Goal: Download file/media

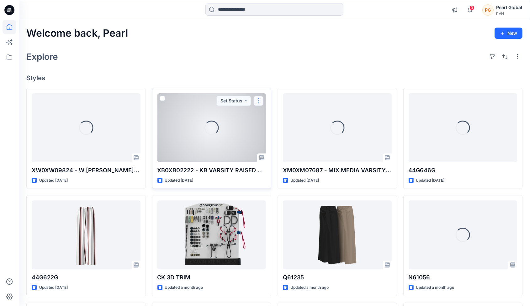
click at [257, 99] on button "button" at bounding box center [258, 101] width 10 height 10
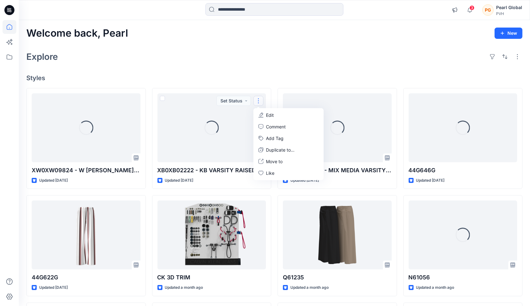
click at [285, 77] on h4 "Styles" at bounding box center [274, 78] width 496 height 8
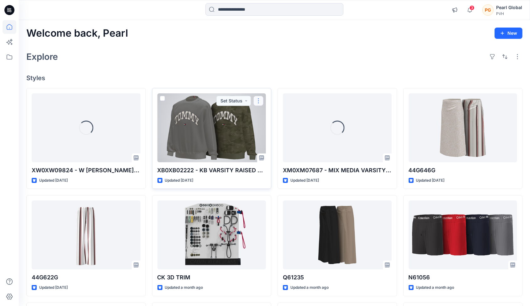
click at [260, 102] on button "button" at bounding box center [258, 101] width 10 height 10
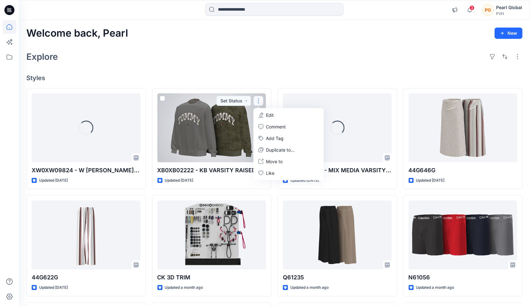
click at [283, 63] on div "Explore" at bounding box center [274, 56] width 496 height 15
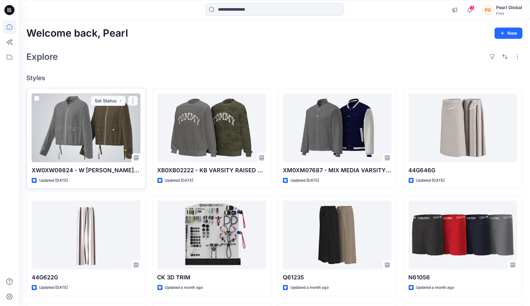
click at [135, 102] on button "button" at bounding box center [133, 101] width 10 height 10
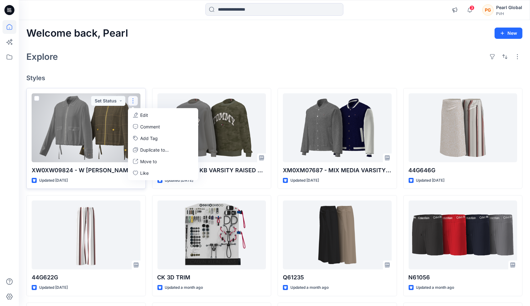
click at [90, 130] on div at bounding box center [86, 127] width 109 height 69
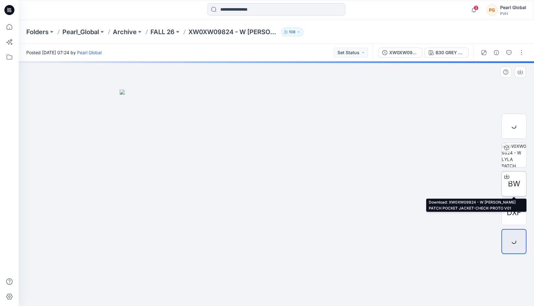
click at [518, 184] on span "BW" at bounding box center [514, 183] width 12 height 11
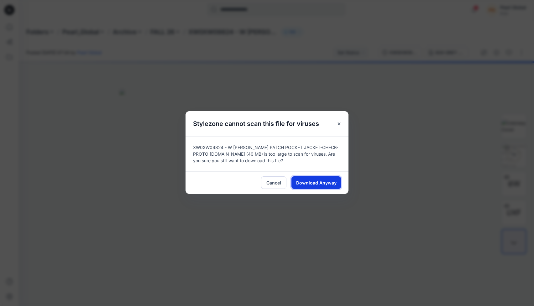
click at [332, 184] on span "Download Anyway" at bounding box center [316, 183] width 40 height 7
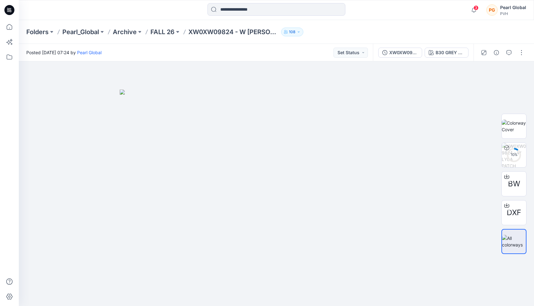
click at [356, 29] on div "Folders Pearl_Global Archive FALL 26 XW0XW09824 - W [PERSON_NAME] PATCH POCKET …" at bounding box center [251, 32] width 451 height 9
